Goal: Contribute content

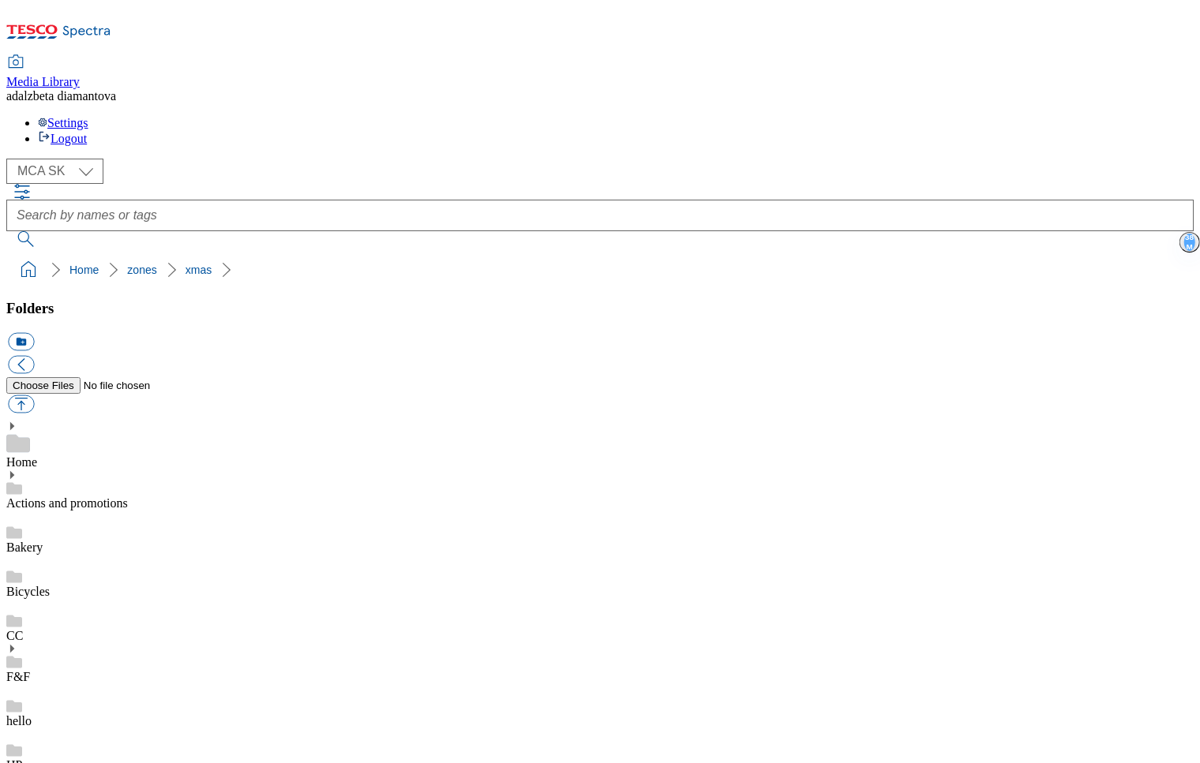
select select "flare-mca-sk"
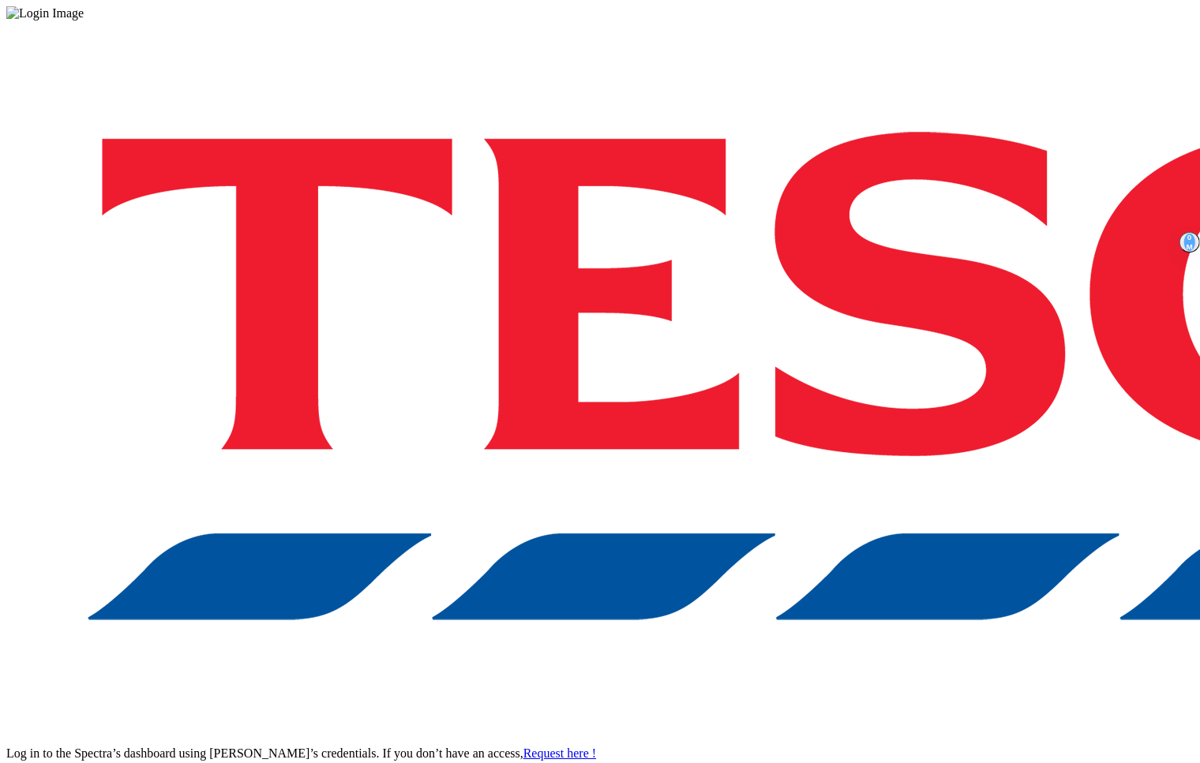
drag, startPoint x: 880, startPoint y: 403, endPoint x: 888, endPoint y: 412, distance: 11.7
click at [883, 406] on div "Log in to the Spectra’s dashboard using [PERSON_NAME]’s credentials. If you don…" at bounding box center [599, 413] width 1187 height 785
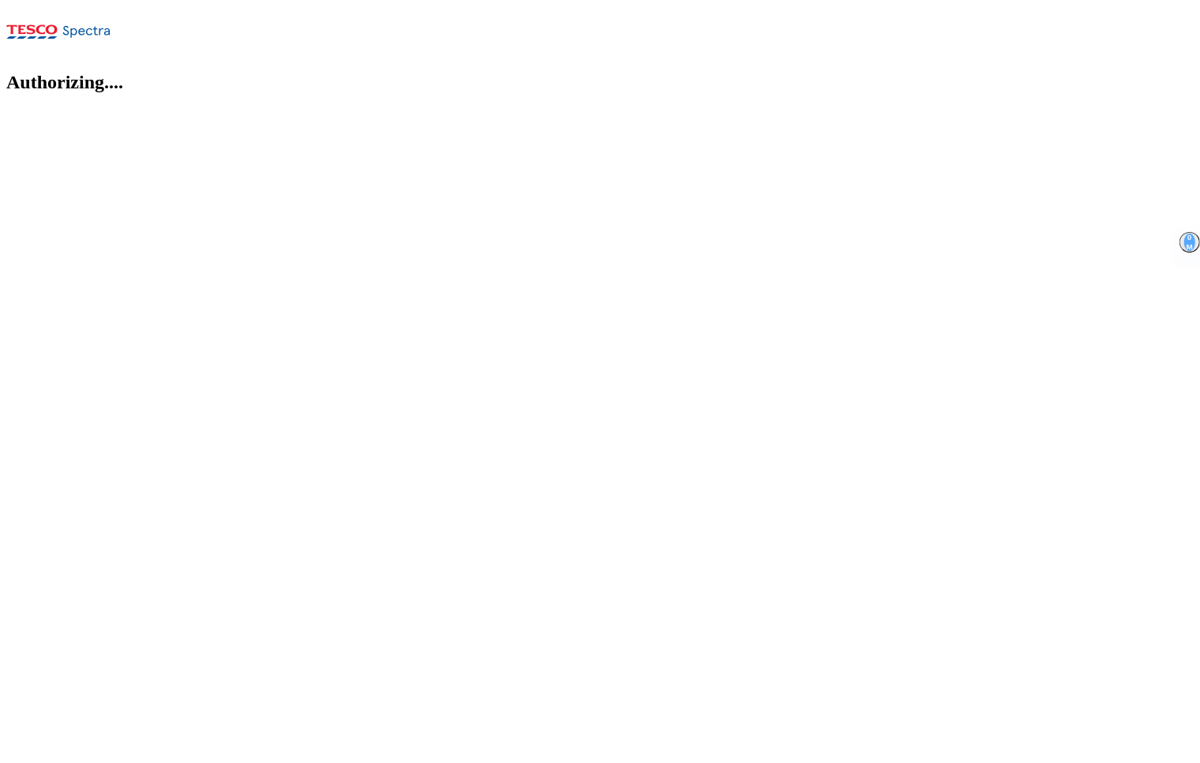
select select "flare-mca-sk"
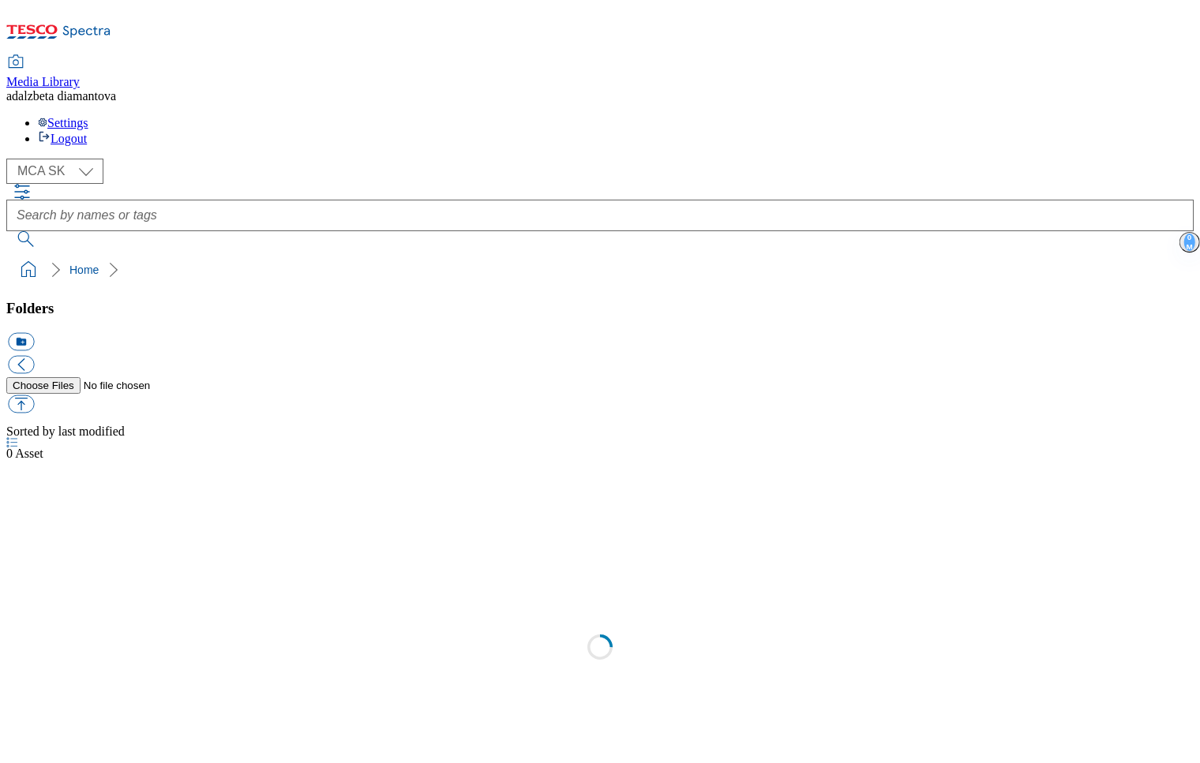
select select "flare-mca-sk"
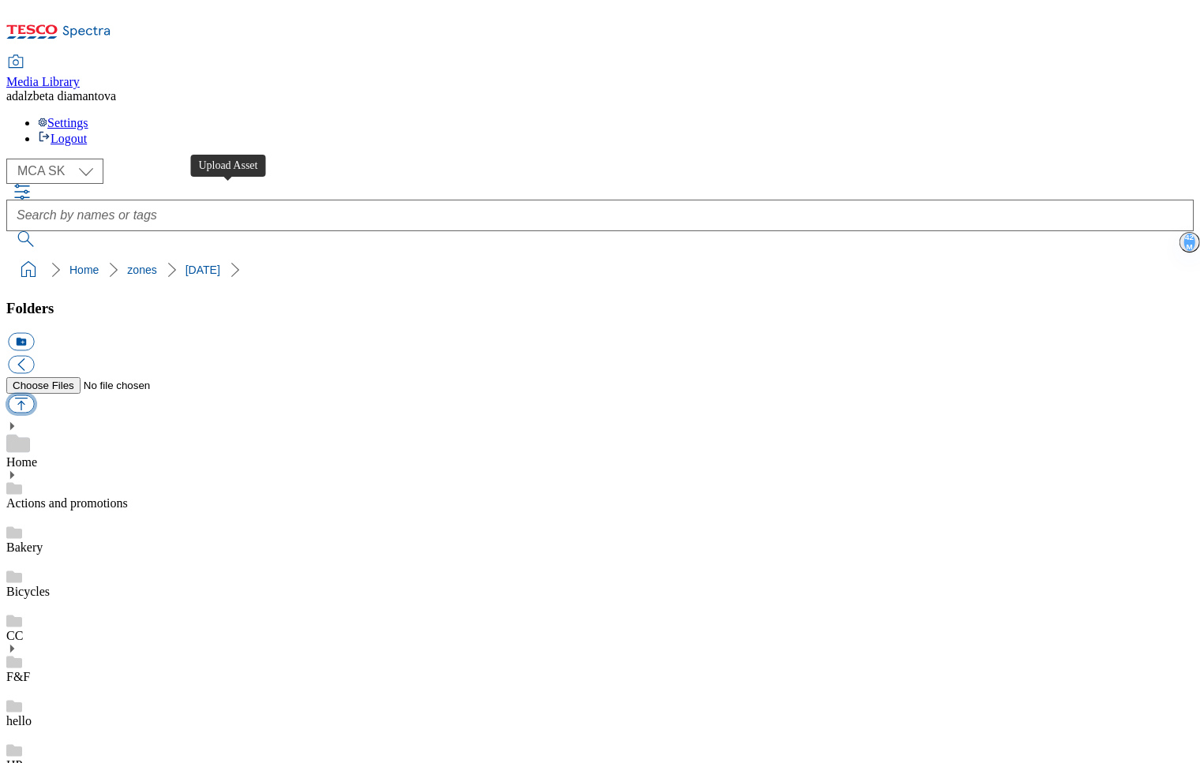
click at [34, 395] on button "button" at bounding box center [21, 404] width 26 height 18
type input "C:\fakepath\sk-velka-noc-OH-banner.png"
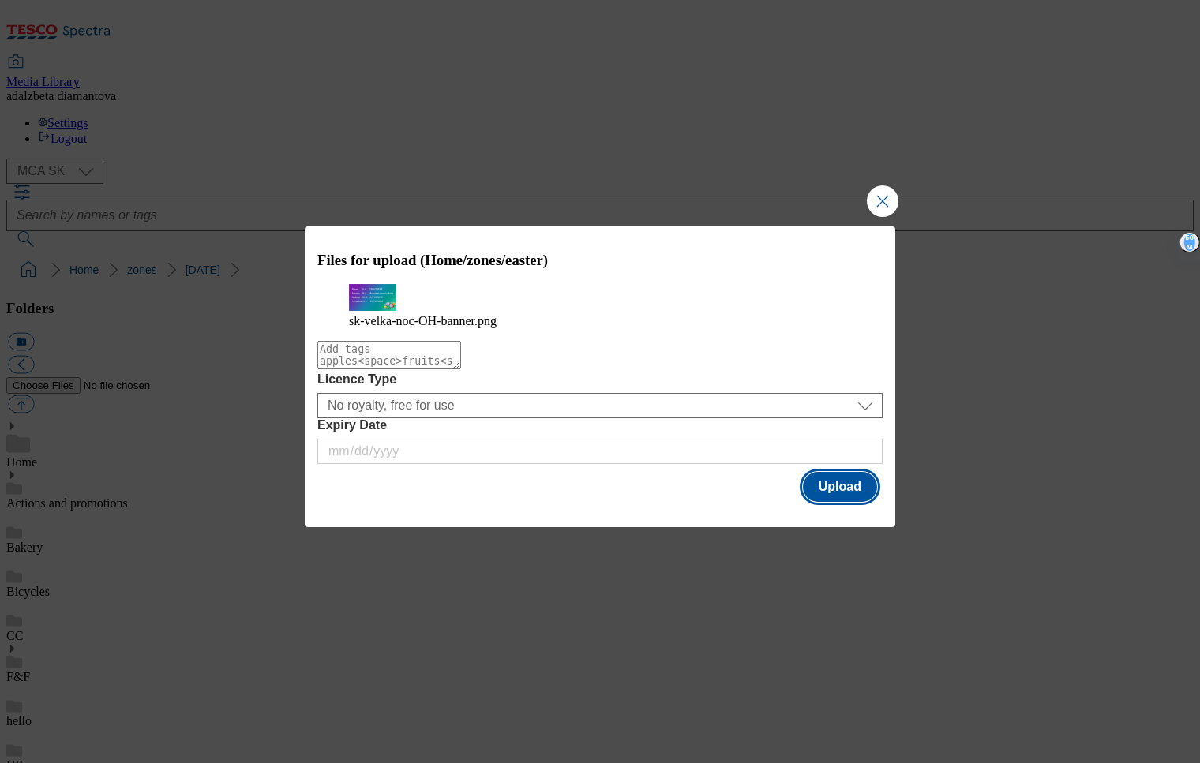
click at [852, 502] on button "Upload" at bounding box center [840, 487] width 74 height 30
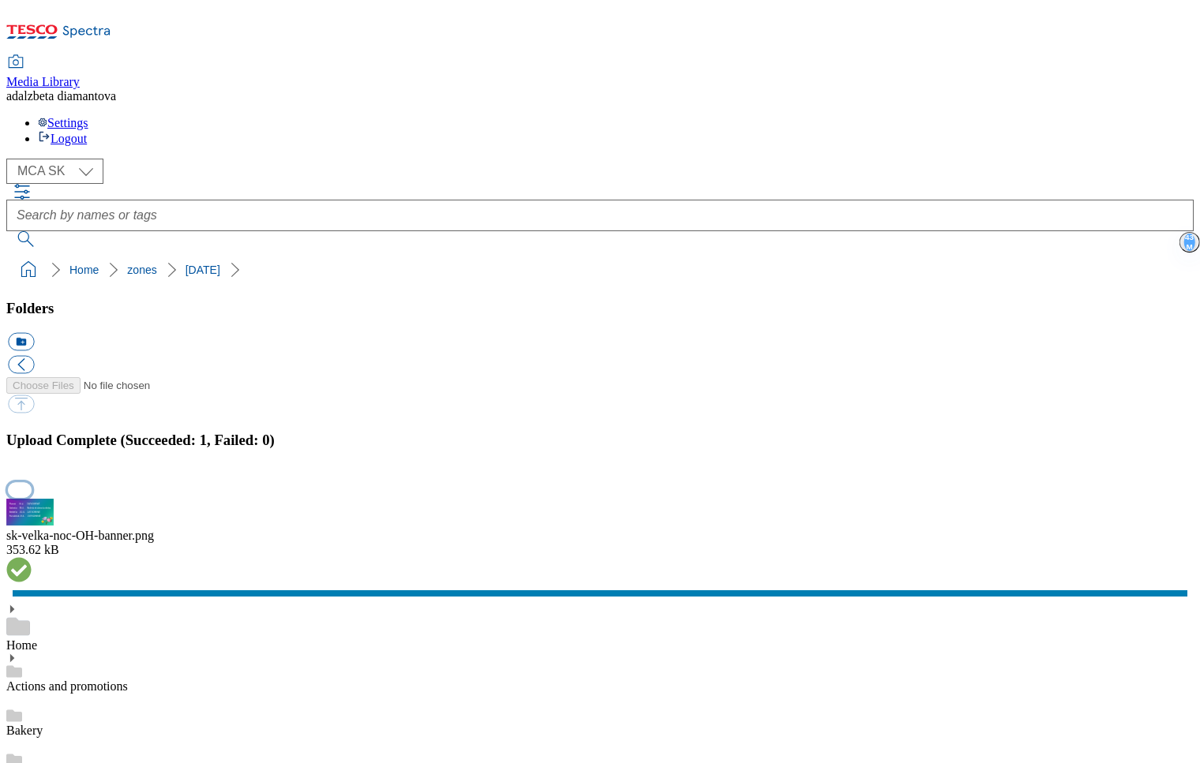
click at [32, 482] on button "button" at bounding box center [20, 489] width 24 height 15
